Goal: Task Accomplishment & Management: Use online tool/utility

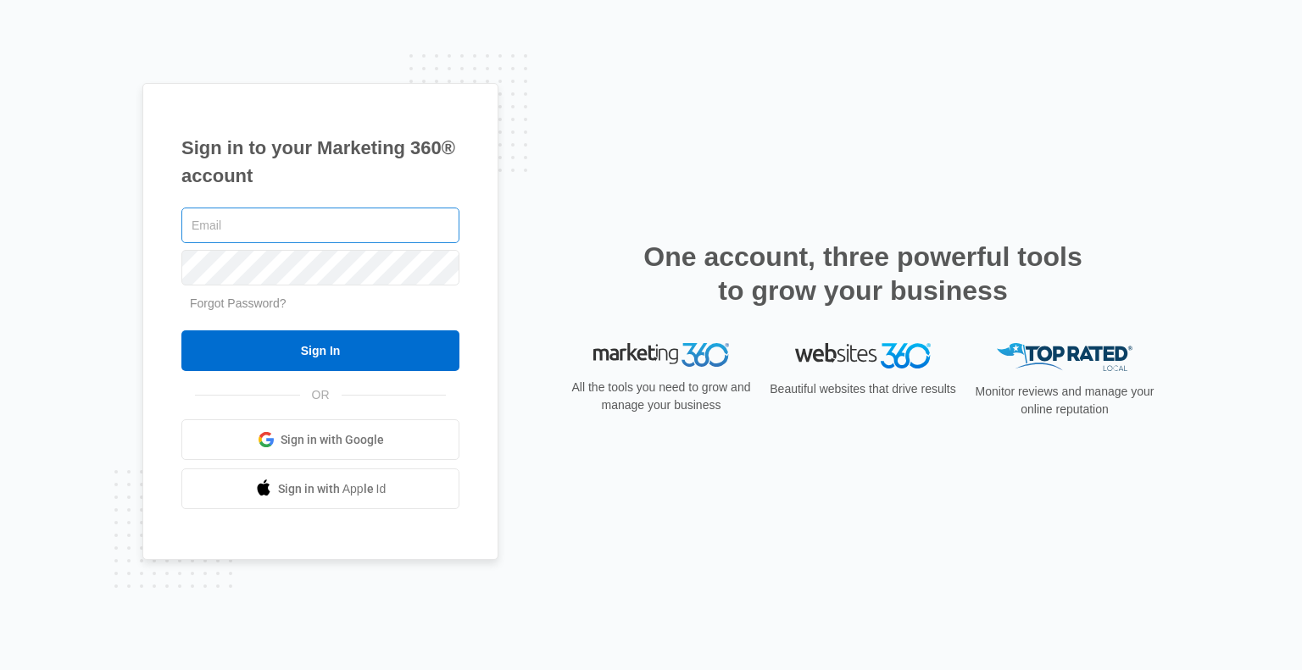
click at [219, 218] on input "text" at bounding box center [320, 226] width 278 height 36
type input "[EMAIL_ADDRESS][DOMAIN_NAME]"
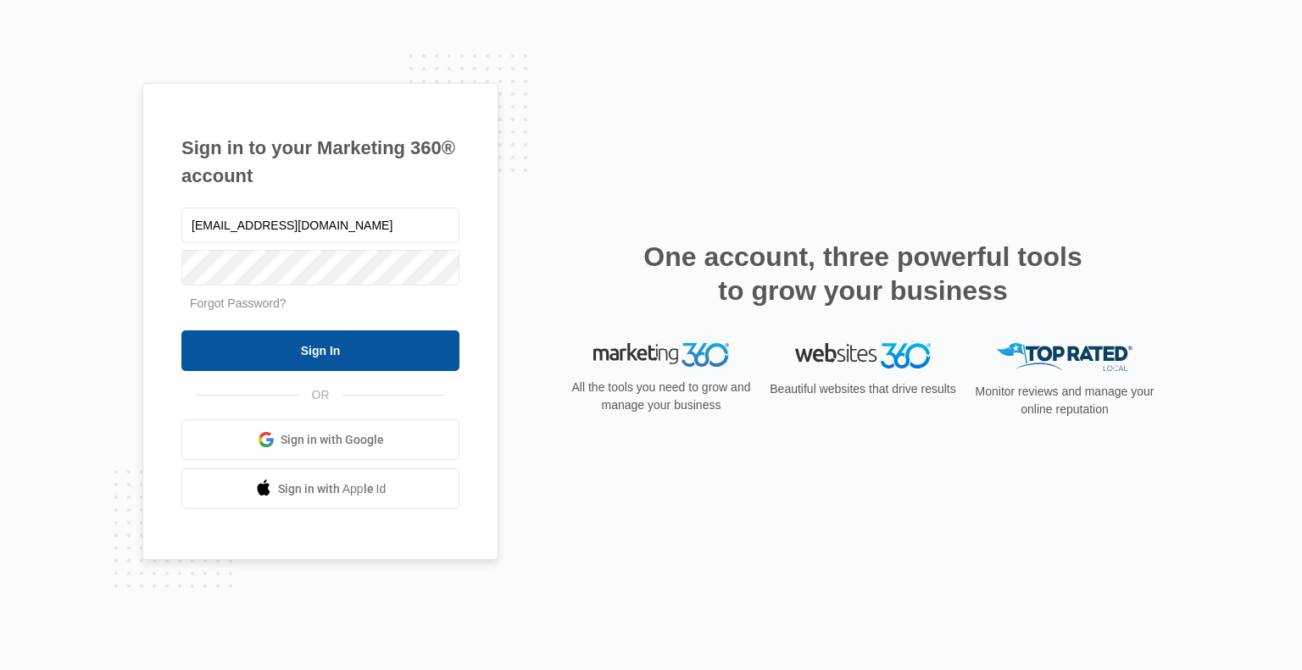
click at [326, 348] on input "Sign In" at bounding box center [320, 351] width 278 height 41
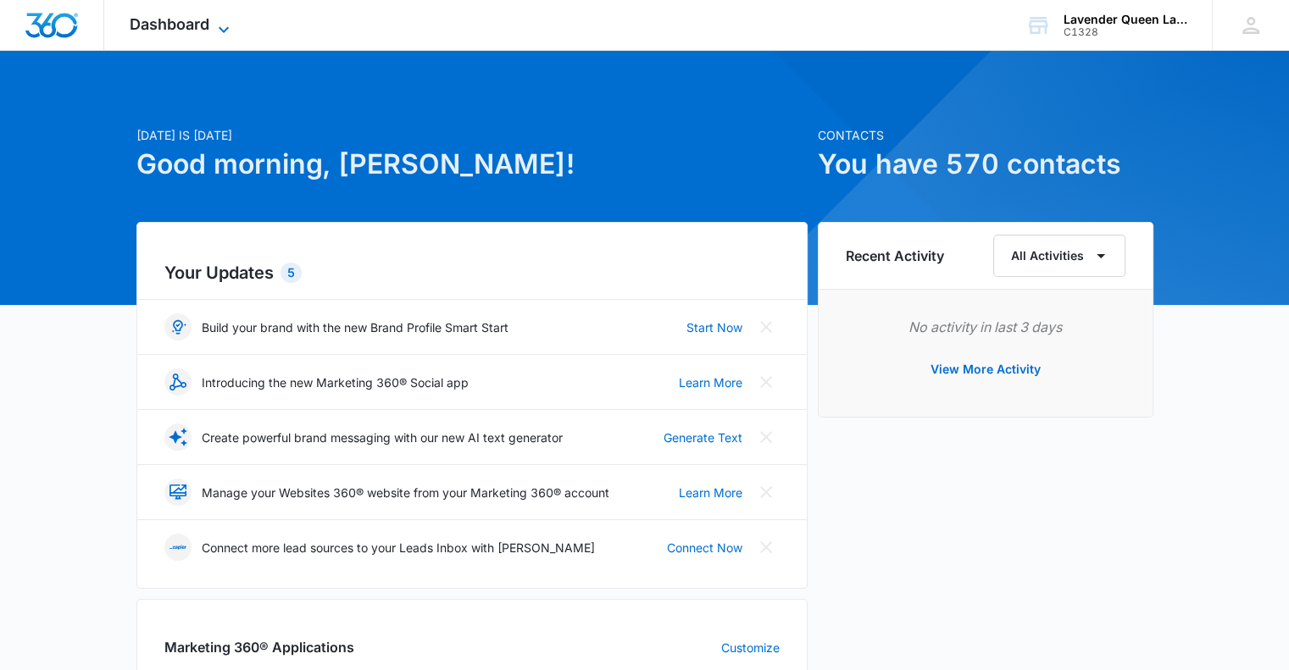
click at [226, 19] on icon at bounding box center [224, 29] width 20 height 20
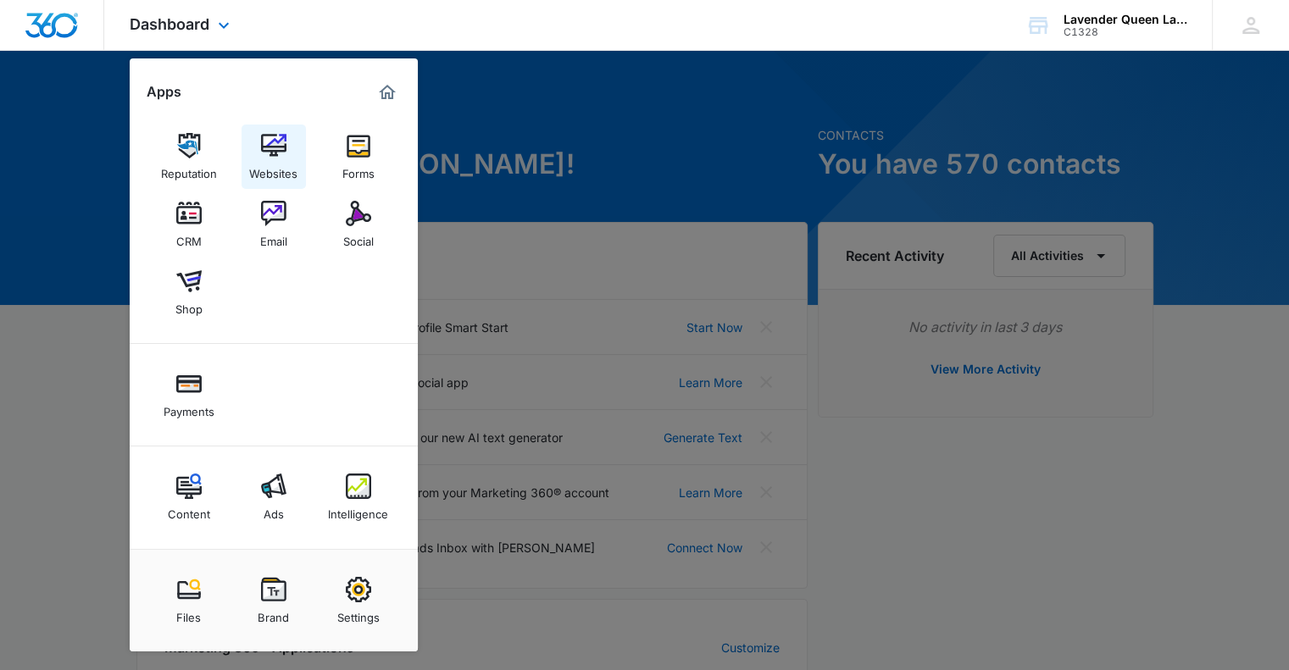
click at [286, 153] on link "Websites" at bounding box center [274, 157] width 64 height 64
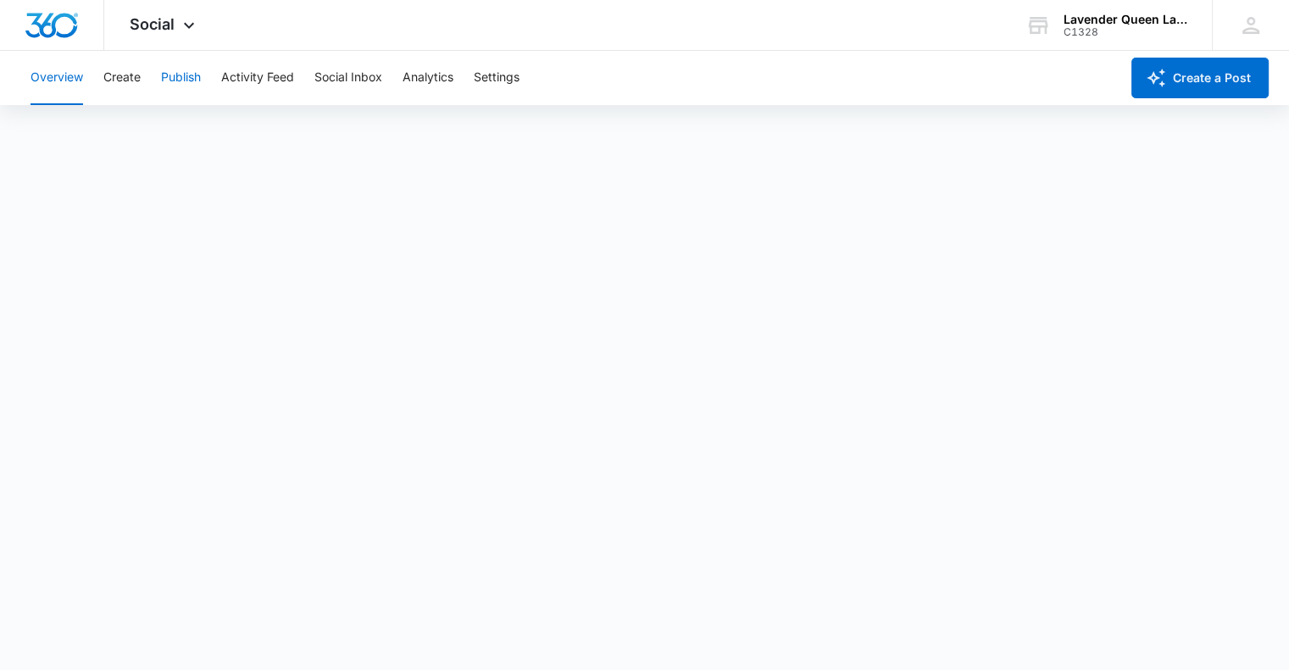
click at [175, 74] on button "Publish" at bounding box center [181, 78] width 40 height 54
click at [1249, 28] on icon at bounding box center [1251, 25] width 17 height 17
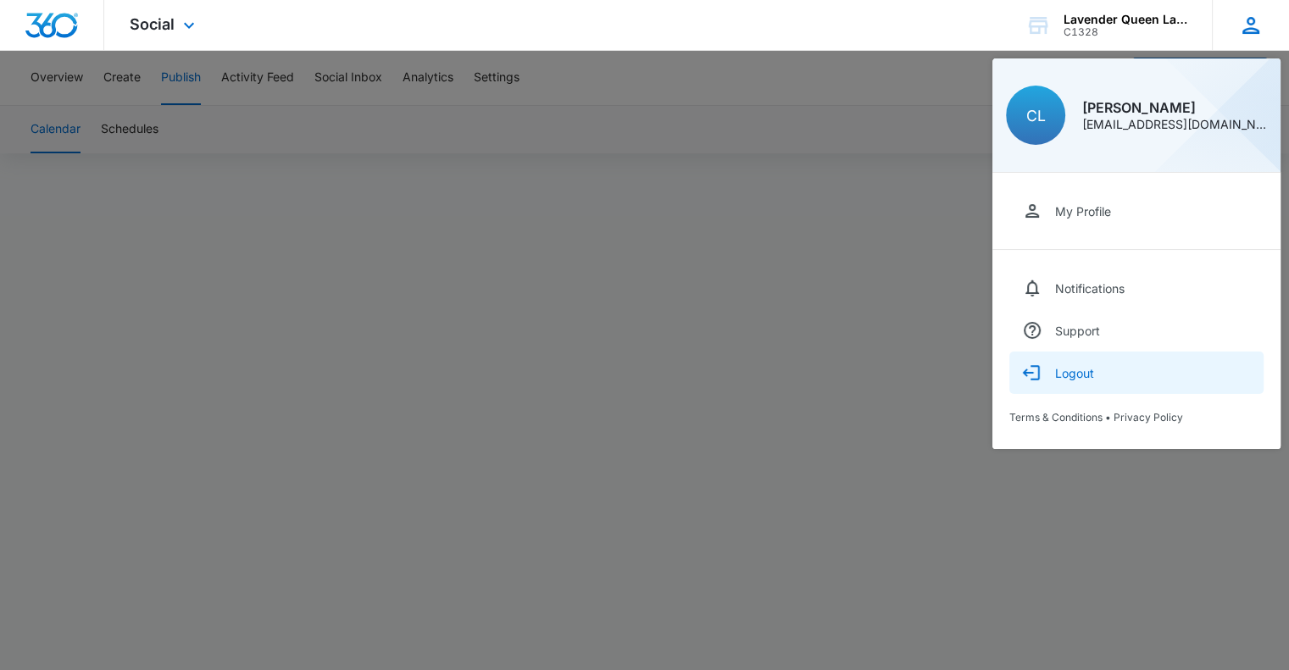
click at [1071, 376] on div "Logout" at bounding box center [1074, 373] width 39 height 14
